Goal: Transaction & Acquisition: Purchase product/service

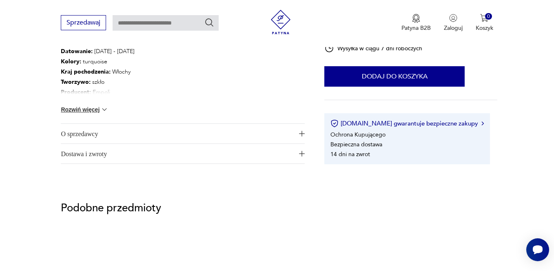
scroll to position [481, 0]
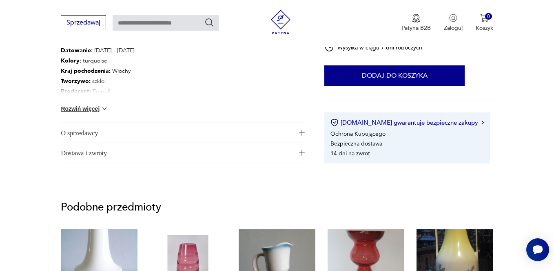
click at [103, 107] on img at bounding box center [104, 109] width 8 height 8
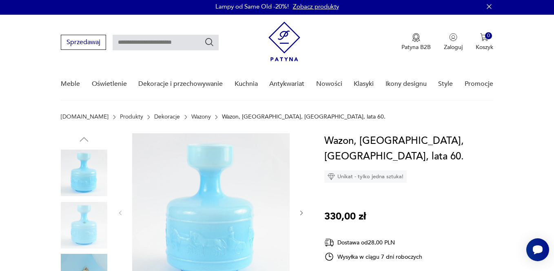
scroll to position [0, 0]
